Goal: Navigation & Orientation: Find specific page/section

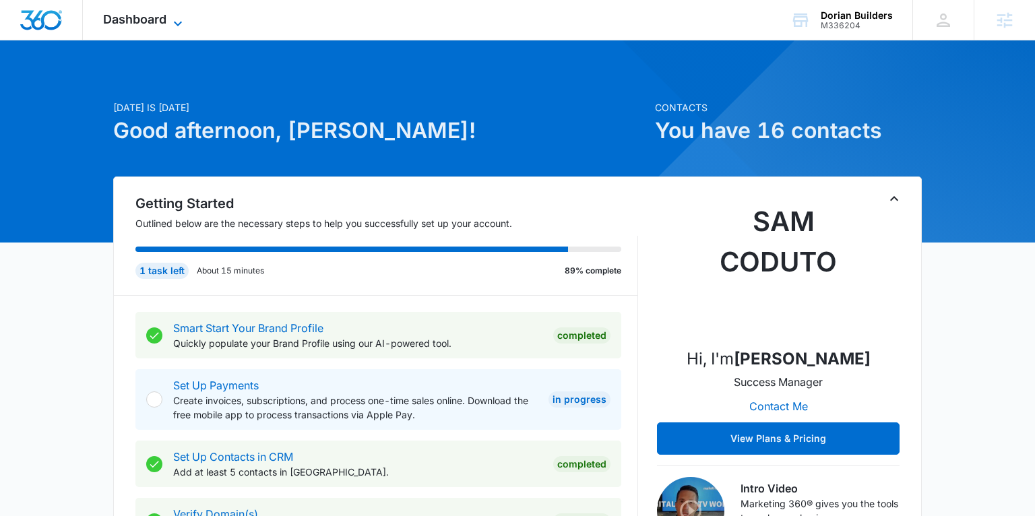
click at [144, 16] on span "Dashboard" at bounding box center [134, 19] width 63 height 14
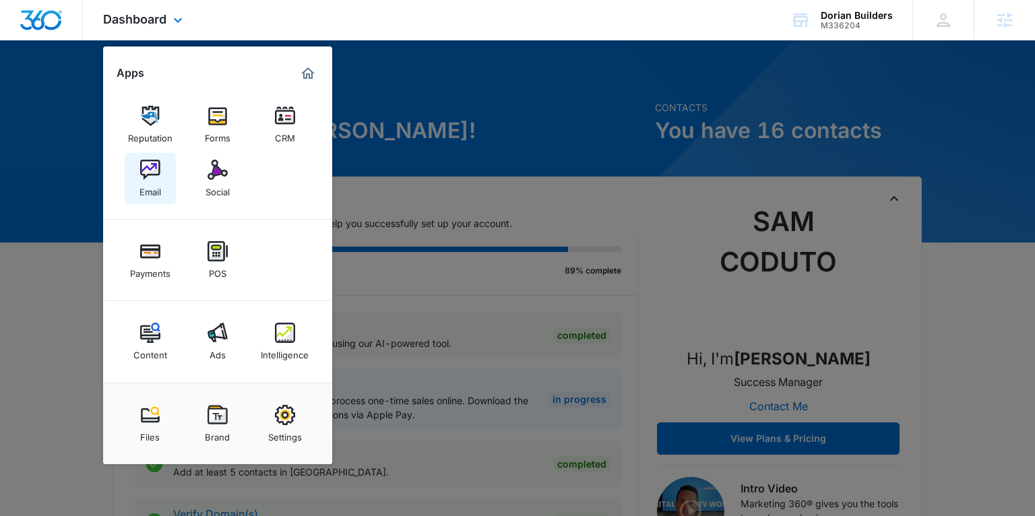
click at [154, 193] on div "Email" at bounding box center [151, 189] width 22 height 18
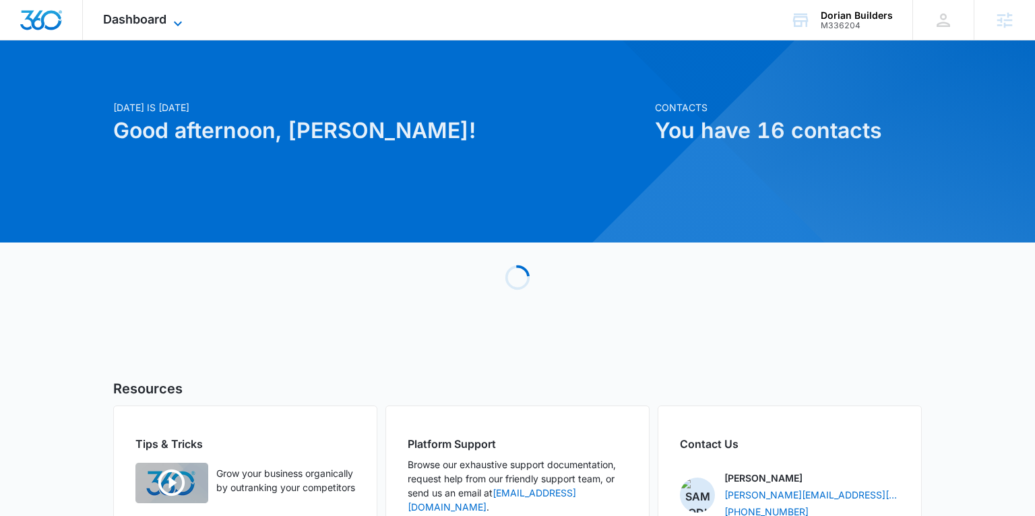
click at [158, 23] on span "Dashboard" at bounding box center [134, 19] width 63 height 14
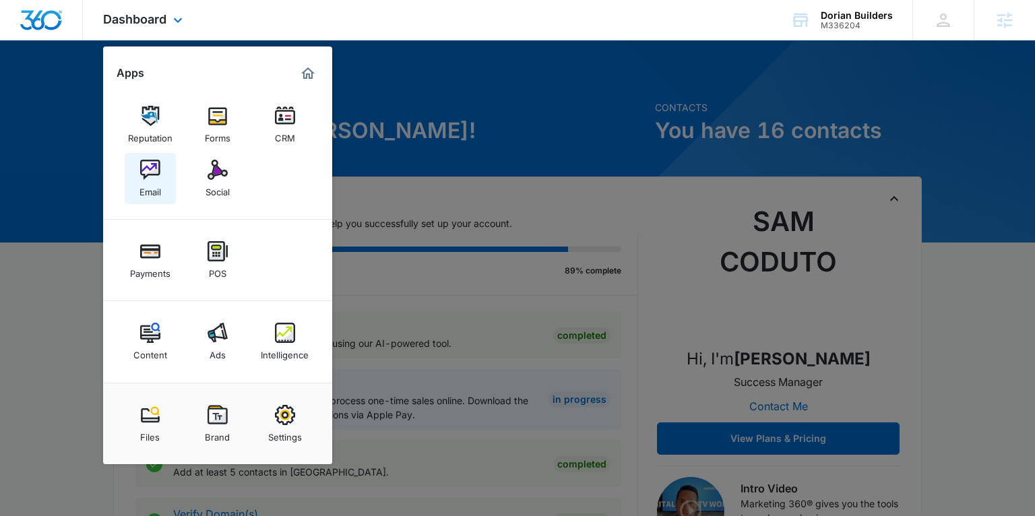
click at [150, 186] on div "Email" at bounding box center [151, 189] width 22 height 18
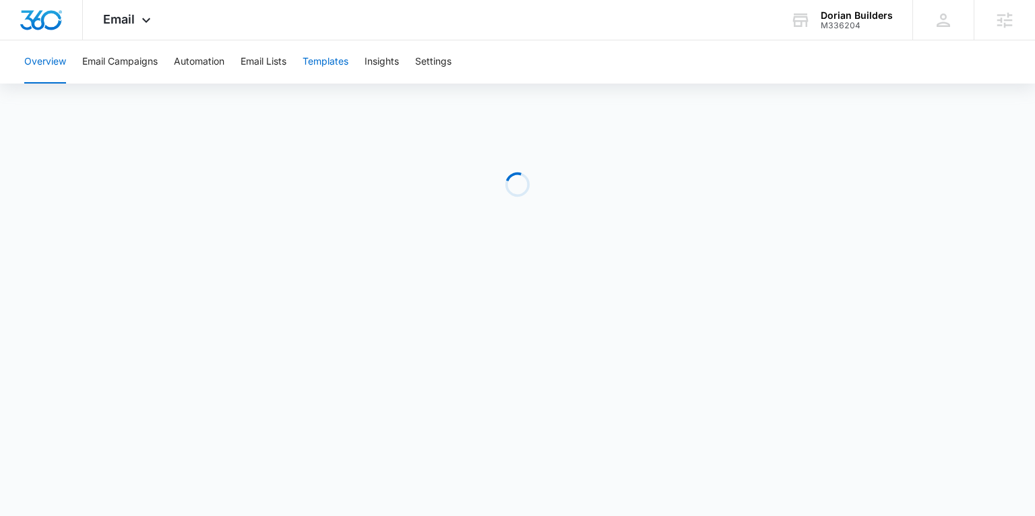
click at [329, 57] on button "Templates" at bounding box center [326, 61] width 46 height 43
click at [267, 58] on button "Email Lists" at bounding box center [264, 61] width 46 height 43
click at [127, 61] on button "Email Campaigns" at bounding box center [119, 61] width 75 height 43
